Goal: Task Accomplishment & Management: Complete application form

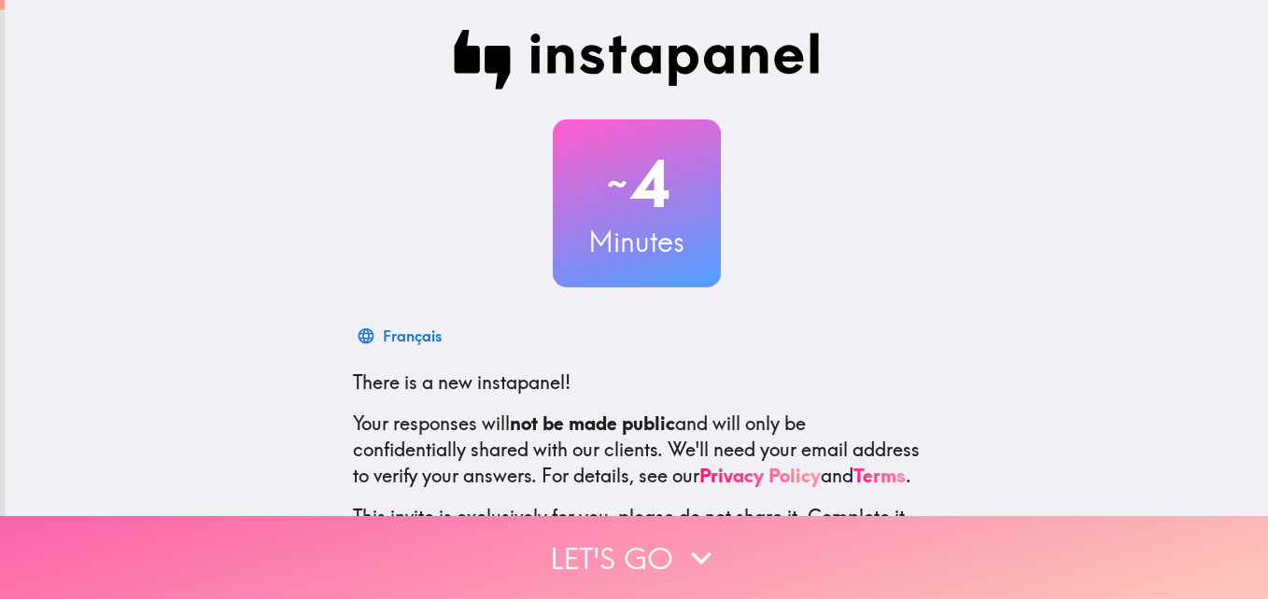
click at [696, 540] on icon "button" at bounding box center [701, 558] width 41 height 41
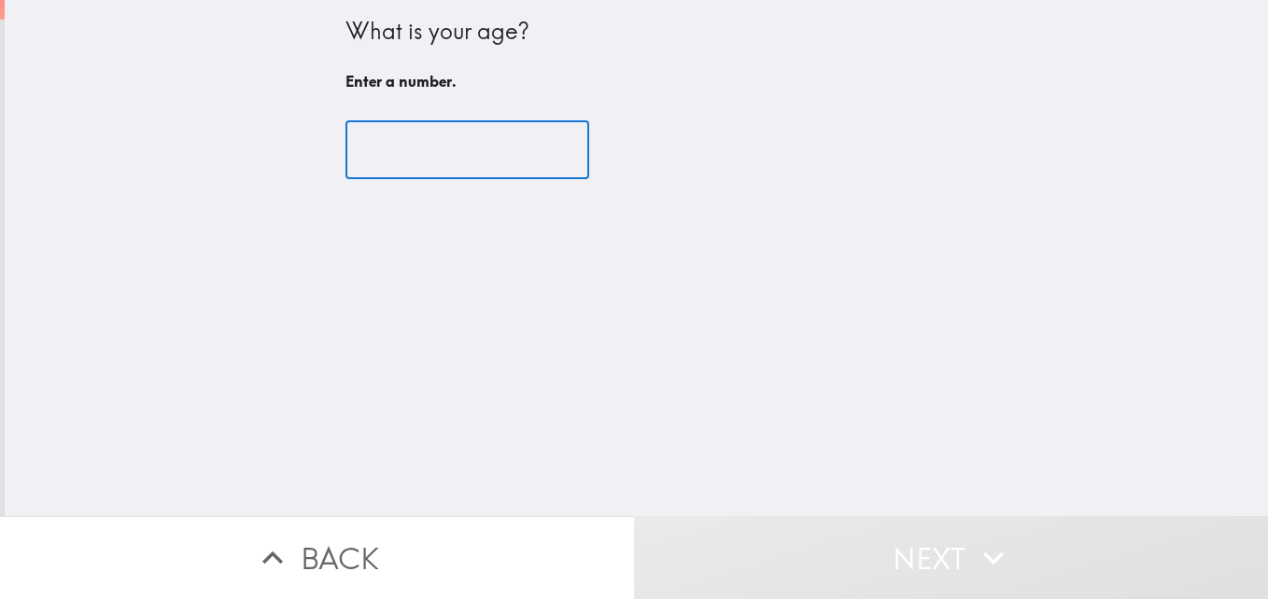
click at [408, 155] on input "number" at bounding box center [467, 150] width 244 height 58
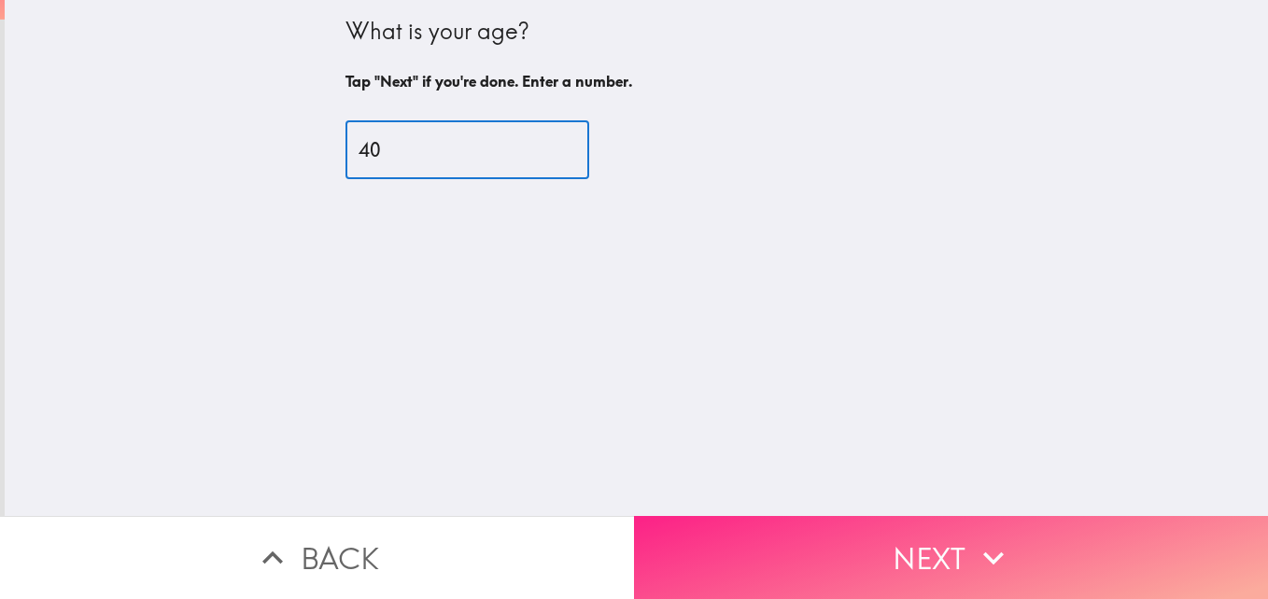
type input "40"
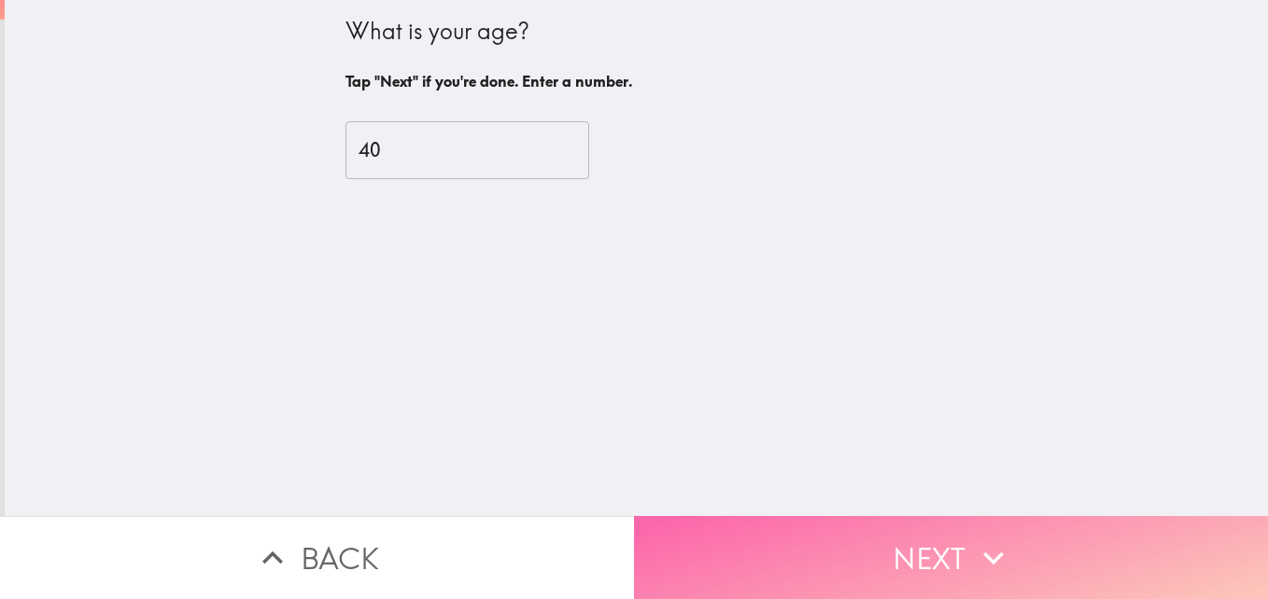
click at [816, 537] on button "Next" at bounding box center [951, 557] width 634 height 83
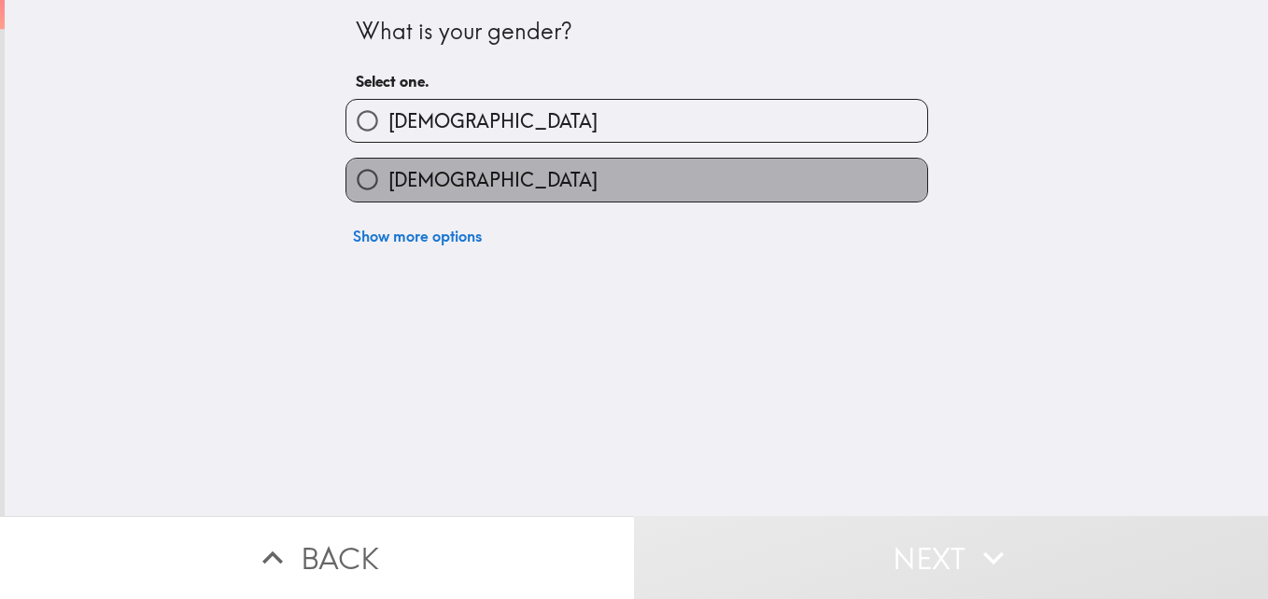
click at [508, 175] on label "[DEMOGRAPHIC_DATA]" at bounding box center [636, 180] width 581 height 42
click at [388, 175] on input "[DEMOGRAPHIC_DATA]" at bounding box center [367, 180] width 42 height 42
radio input "true"
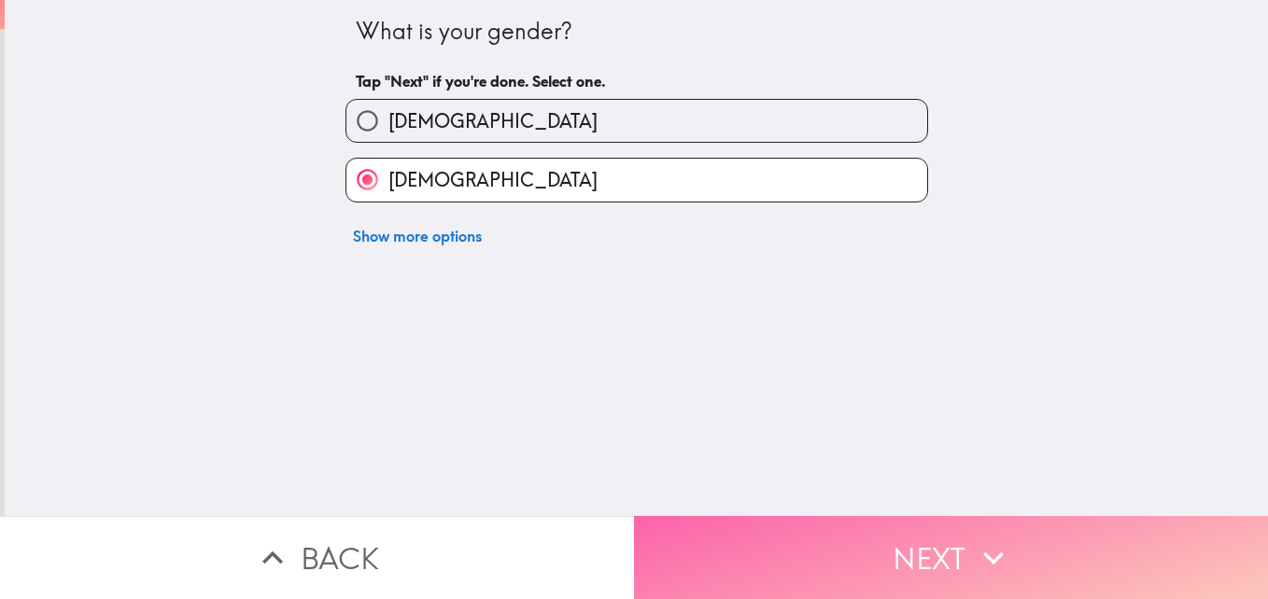
click at [872, 550] on button "Next" at bounding box center [951, 557] width 634 height 83
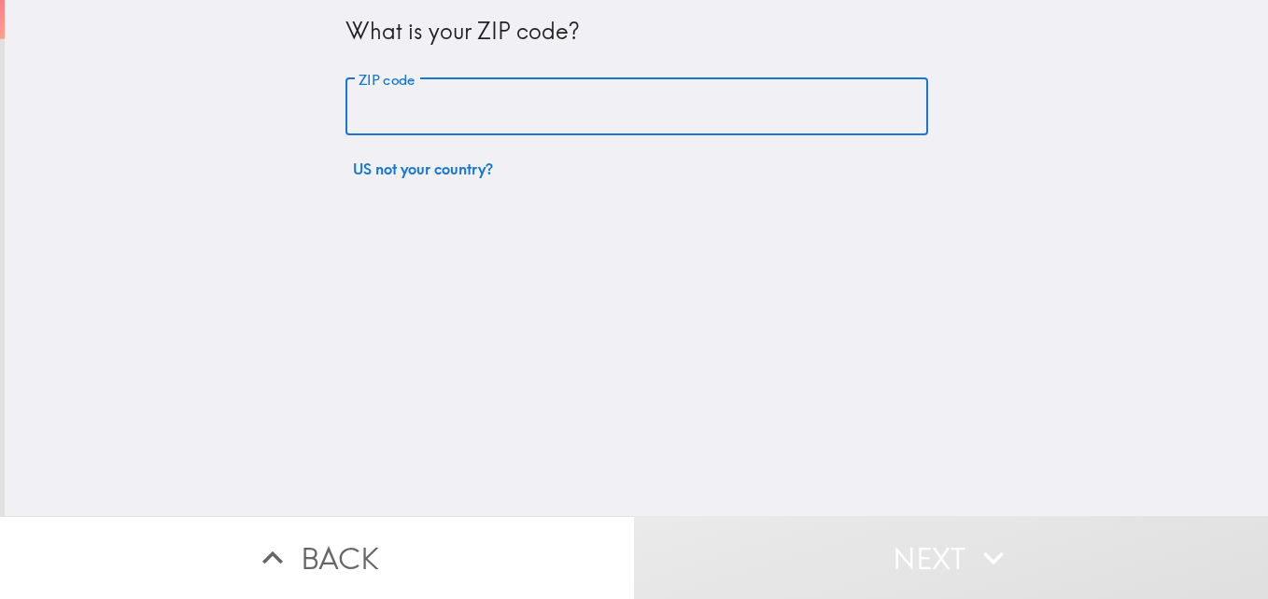
click at [566, 111] on input "ZIP code" at bounding box center [636, 107] width 583 height 58
type input "33162"
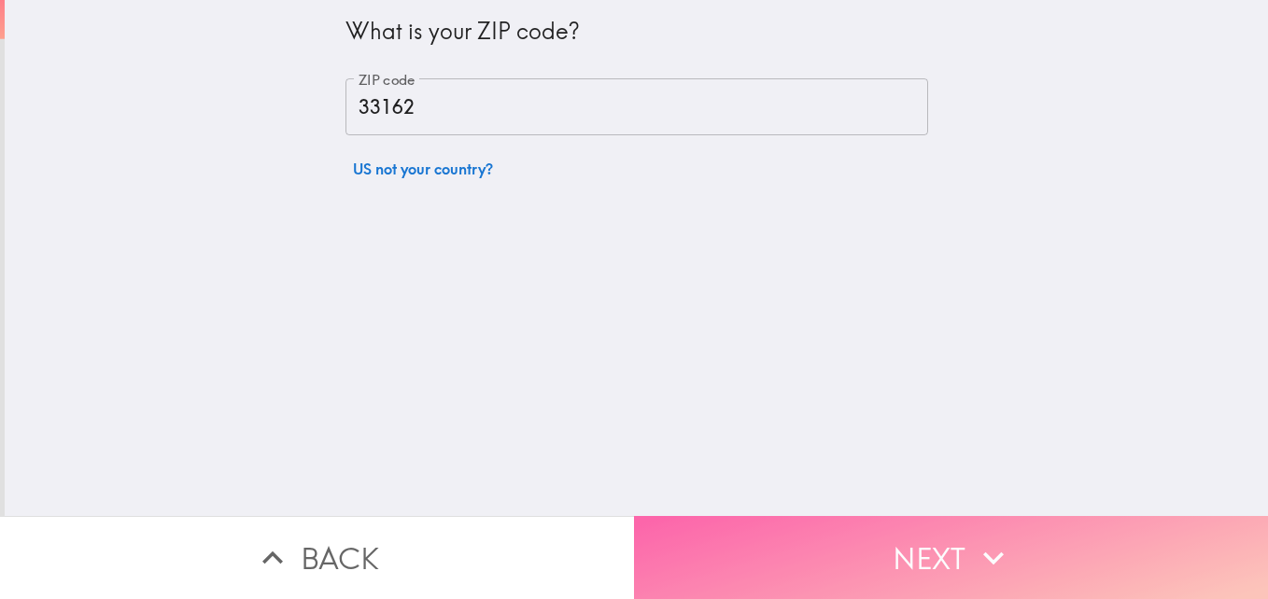
click at [842, 551] on button "Next" at bounding box center [951, 557] width 634 height 83
